Goal: Information Seeking & Learning: Learn about a topic

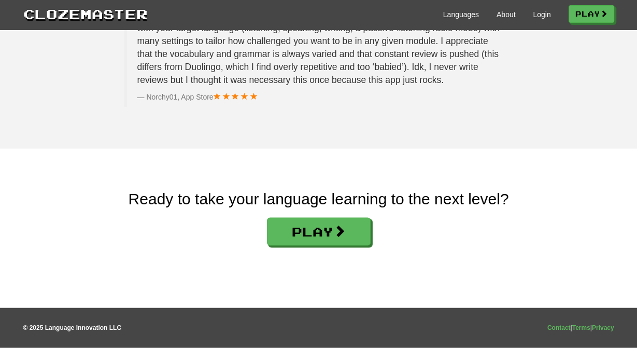
scroll to position [1745, 0]
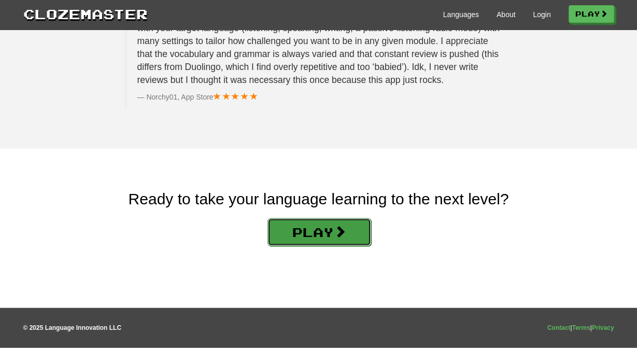
click at [314, 246] on link "Play" at bounding box center [319, 232] width 104 height 28
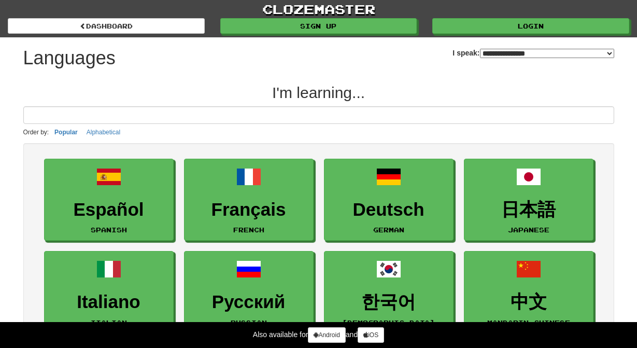
select select "*******"
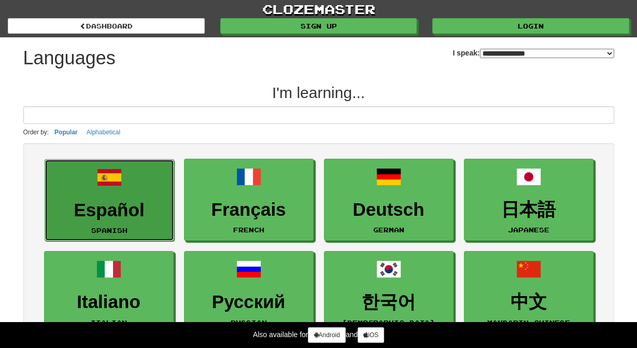
click at [95, 207] on h3 "Español" at bounding box center [109, 210] width 118 height 20
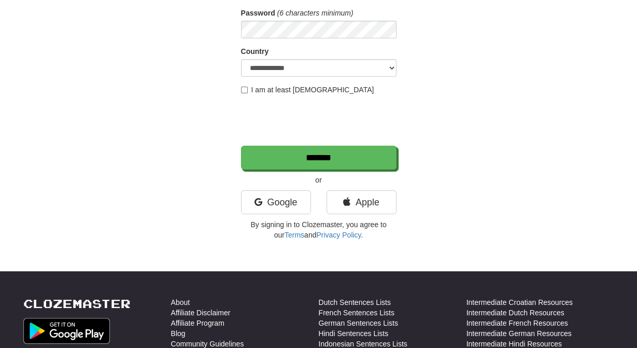
scroll to position [155, 0]
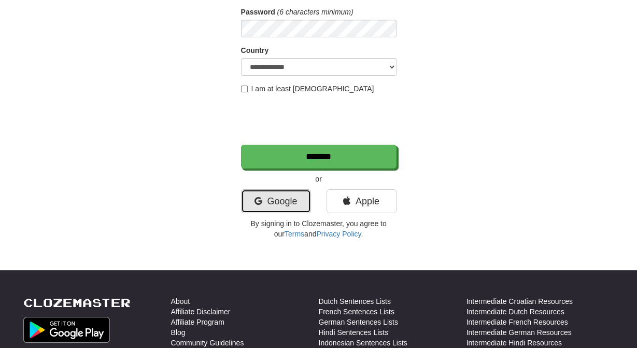
click at [286, 213] on link "Google" at bounding box center [276, 201] width 70 height 24
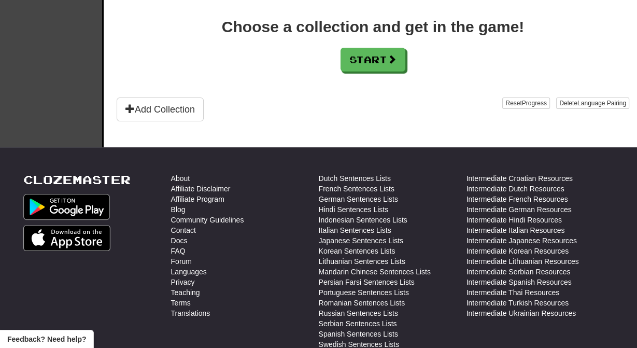
scroll to position [276, 0]
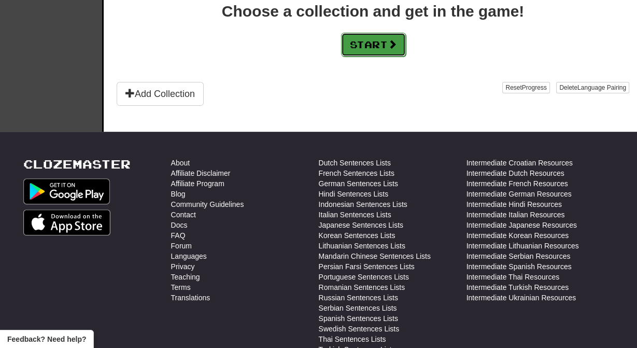
click at [376, 56] on button "Start" at bounding box center [373, 45] width 65 height 24
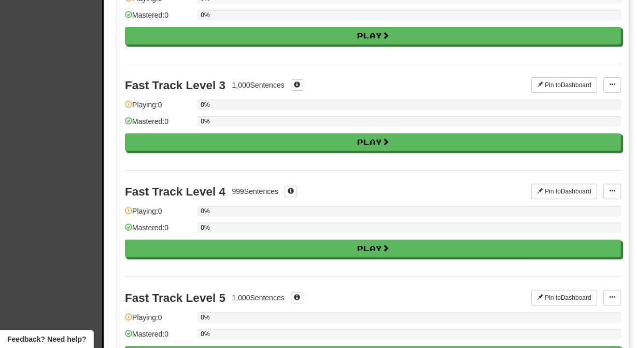
scroll to position [0, 0]
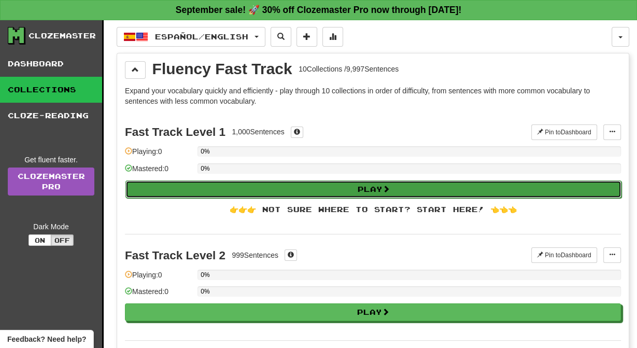
click at [361, 195] on button "Play" at bounding box center [373, 189] width 496 height 18
select select "**"
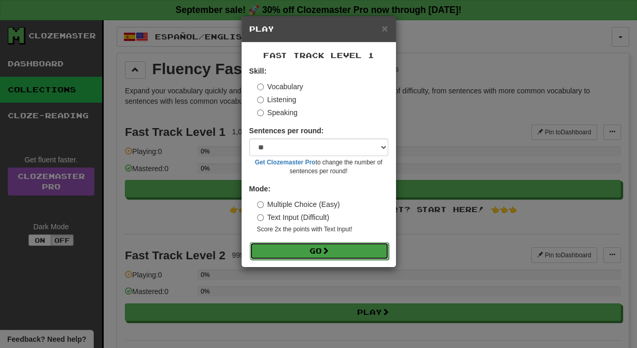
click at [324, 260] on button "Go" at bounding box center [319, 251] width 139 height 18
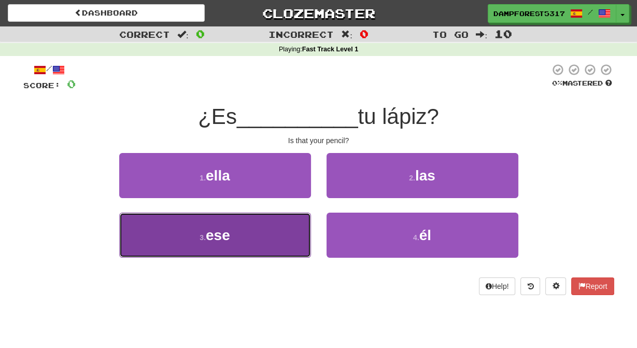
click at [218, 241] on span "ese" at bounding box center [218, 235] width 24 height 16
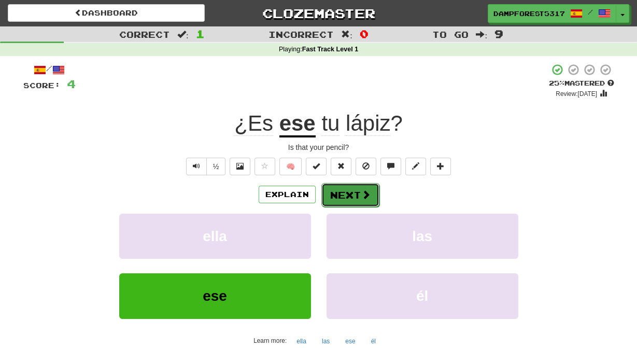
click at [356, 207] on button "Next" at bounding box center [350, 195] width 58 height 24
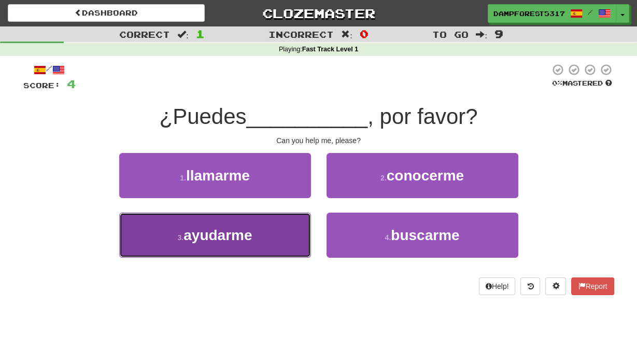
click at [257, 240] on button "3 . ayudarme" at bounding box center [215, 234] width 192 height 45
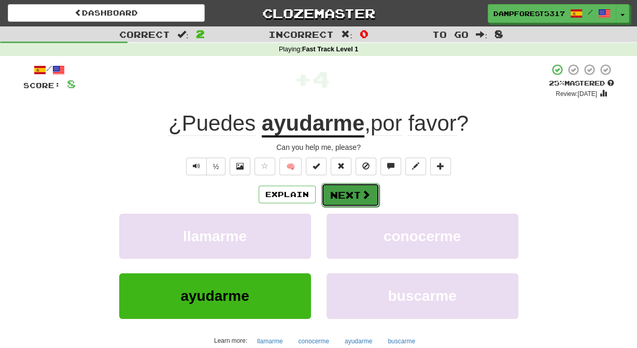
click at [356, 207] on button "Next" at bounding box center [350, 195] width 58 height 24
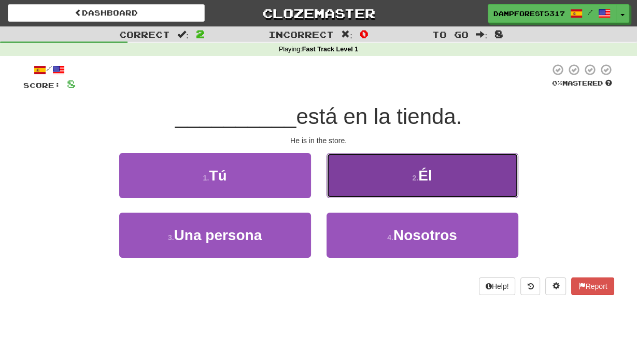
click at [387, 187] on button "2 . Él" at bounding box center [422, 175] width 192 height 45
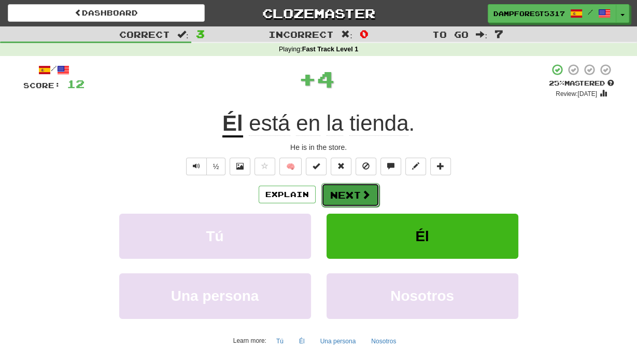
click at [348, 203] on button "Next" at bounding box center [350, 195] width 58 height 24
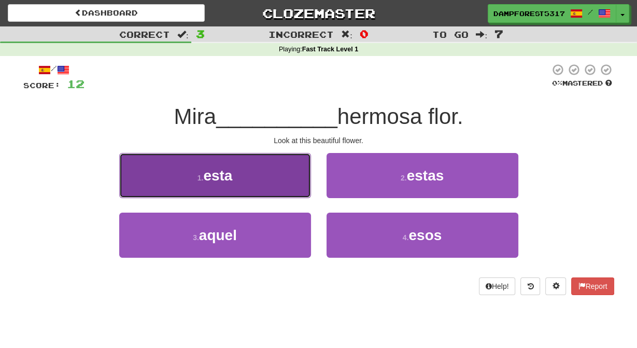
click at [259, 191] on button "1 . esta" at bounding box center [215, 175] width 192 height 45
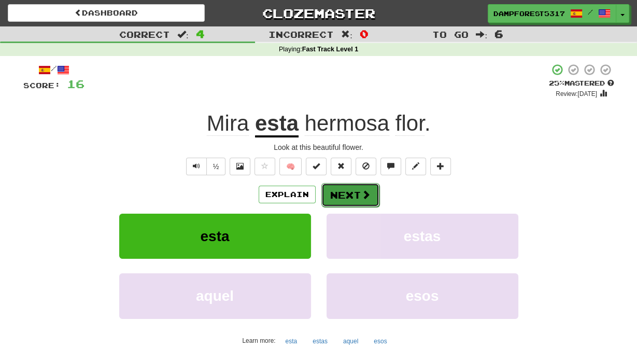
click at [350, 204] on button "Next" at bounding box center [350, 195] width 58 height 24
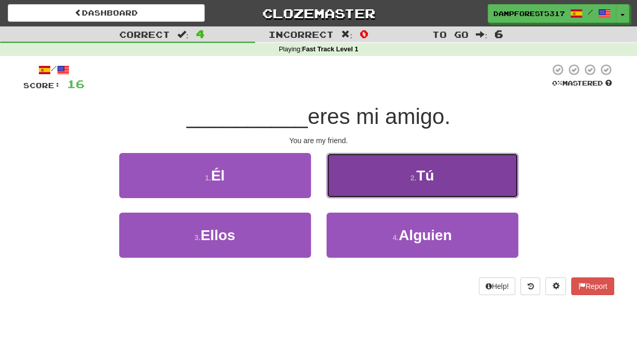
click at [416, 182] on small "2 ." at bounding box center [413, 178] width 6 height 8
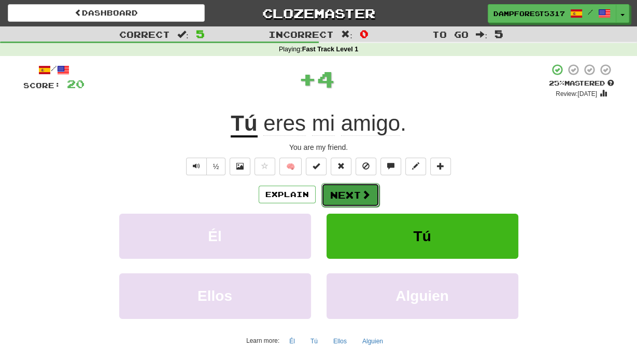
click at [352, 206] on button "Next" at bounding box center [350, 195] width 58 height 24
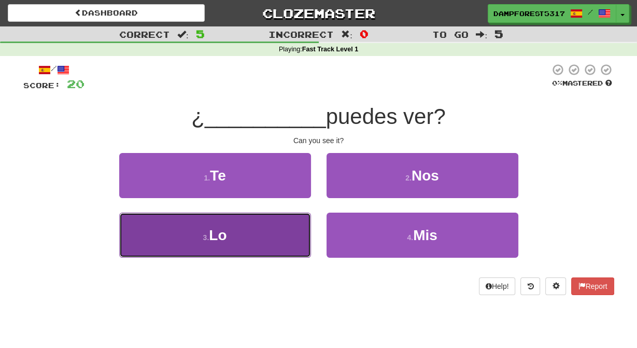
click at [245, 237] on button "3 . Lo" at bounding box center [215, 234] width 192 height 45
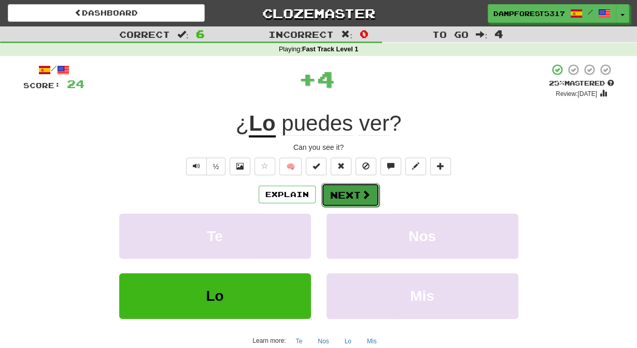
click at [358, 202] on button "Next" at bounding box center [350, 195] width 58 height 24
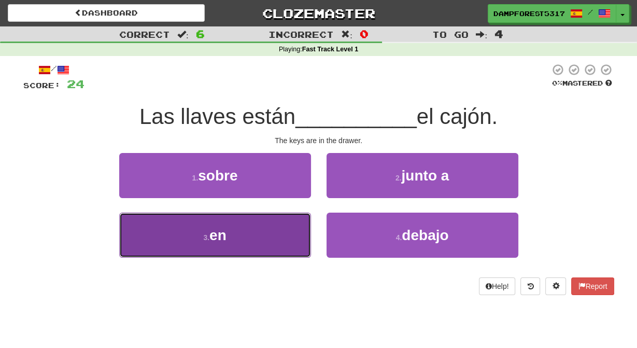
click at [241, 229] on button "3 . en" at bounding box center [215, 234] width 192 height 45
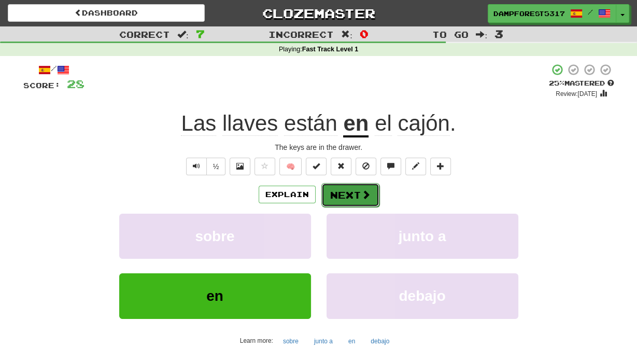
click at [352, 202] on button "Next" at bounding box center [350, 195] width 58 height 24
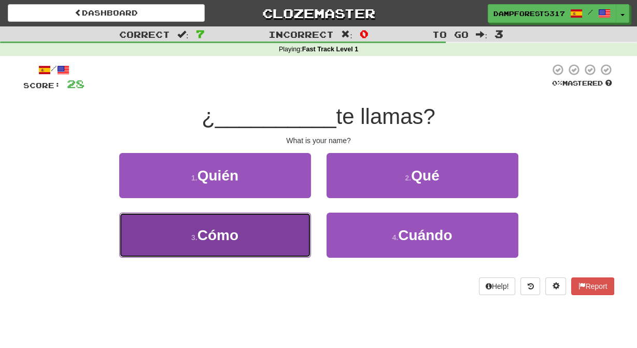
click at [239, 226] on button "3 . Cómo" at bounding box center [215, 234] width 192 height 45
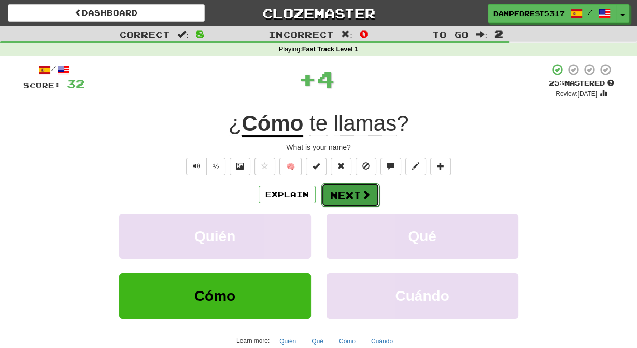
click at [350, 207] on button "Next" at bounding box center [350, 195] width 58 height 24
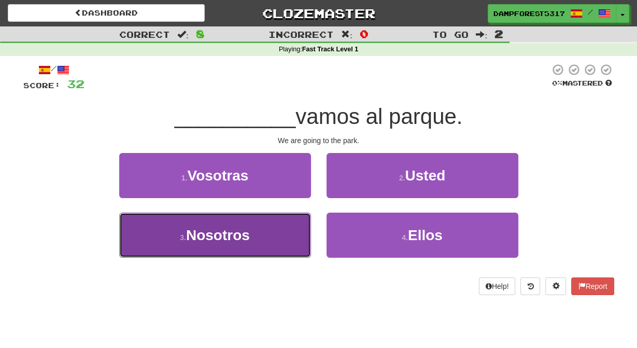
click at [253, 234] on button "3 . Nosotros" at bounding box center [215, 234] width 192 height 45
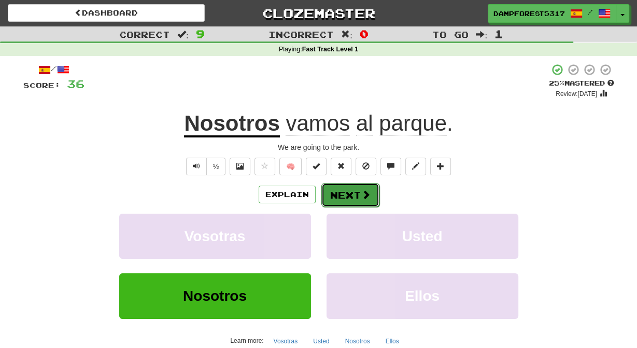
click at [352, 207] on button "Next" at bounding box center [350, 195] width 58 height 24
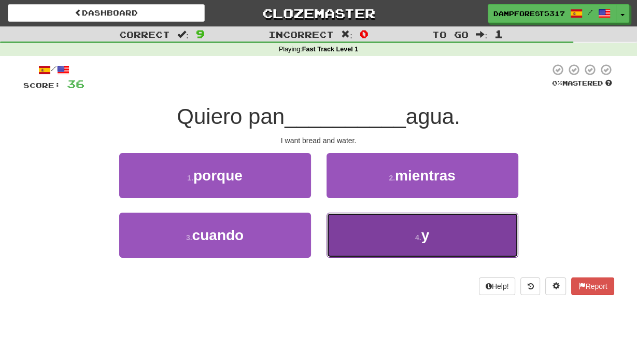
click at [372, 245] on button "4 . y" at bounding box center [422, 234] width 192 height 45
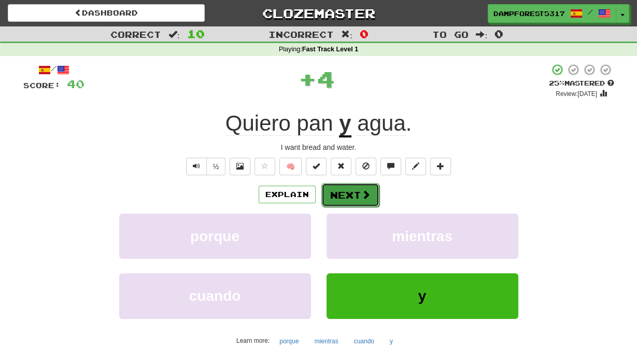
click at [345, 203] on button "Next" at bounding box center [350, 195] width 58 height 24
